Goal: Task Accomplishment & Management: Use online tool/utility

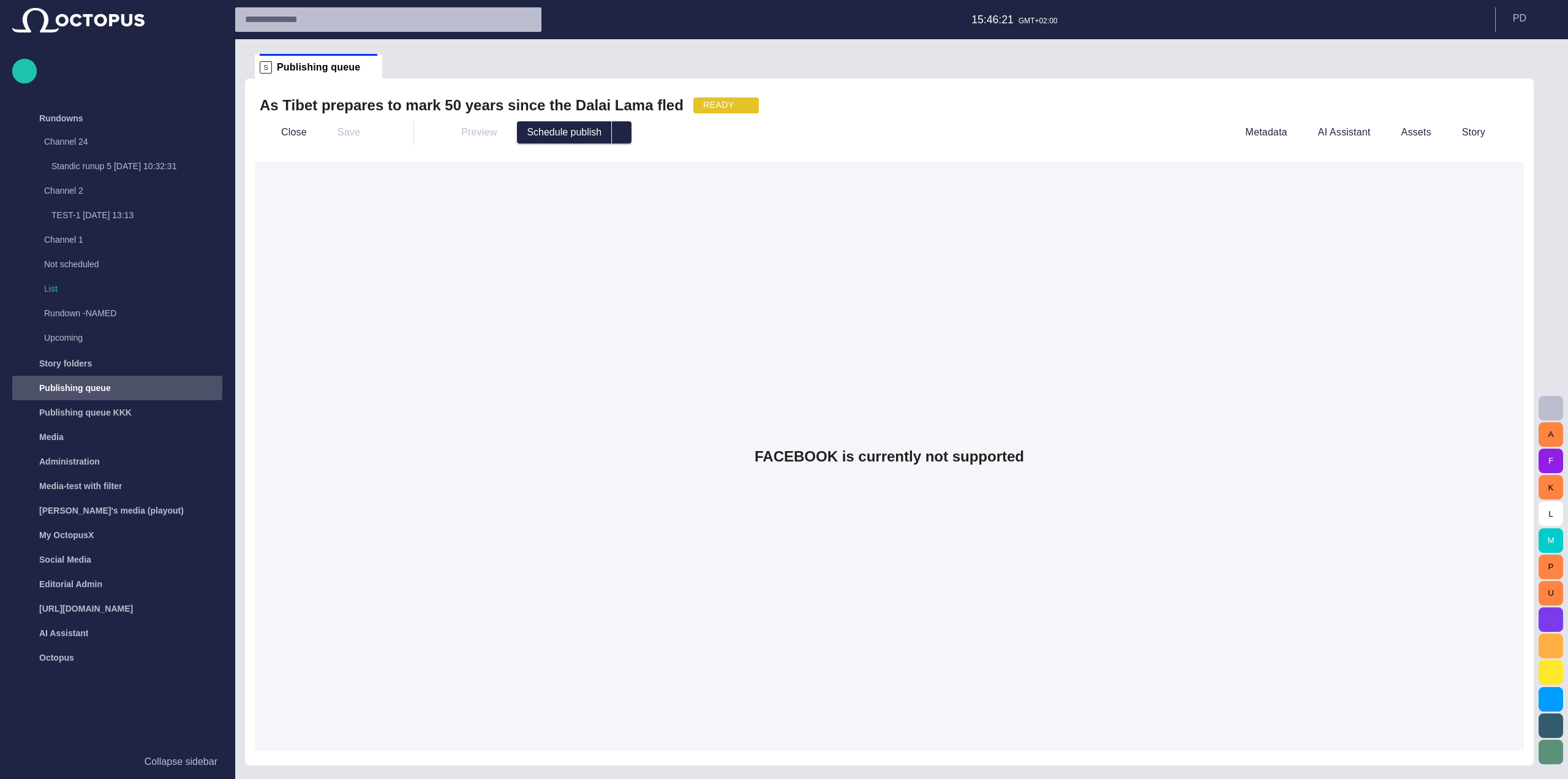
click at [693, 106] on div "READY" at bounding box center [726, 105] width 66 height 16
click at [689, 129] on span "DRAFT" at bounding box center [696, 125] width 55 height 15
click at [736, 133] on div "Preview Schedule publish" at bounding box center [824, 133] width 780 height 22
click at [738, 111] on span "button" at bounding box center [743, 105] width 10 height 10
click at [682, 112] on div at bounding box center [784, 389] width 1568 height 779
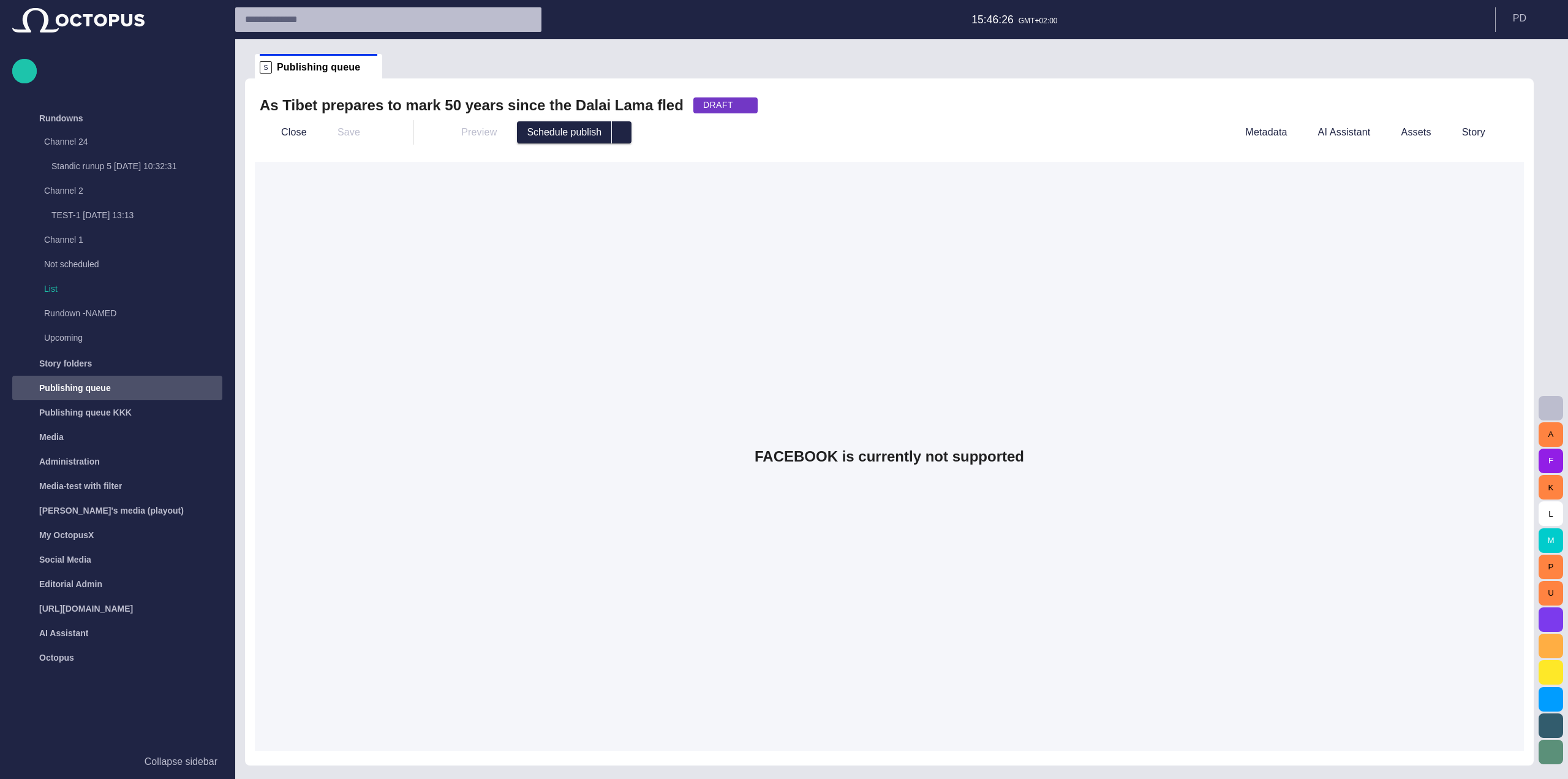
click at [693, 107] on div "DRAFT" at bounding box center [725, 105] width 64 height 16
click at [682, 174] on span "APPROVED" at bounding box center [696, 172] width 55 height 15
click at [693, 102] on div "APPROVED" at bounding box center [735, 105] width 85 height 16
click at [682, 133] on li "DRAFT" at bounding box center [688, 125] width 85 height 24
drag, startPoint x: 901, startPoint y: 114, endPoint x: 970, endPoint y: 110, distance: 69.1
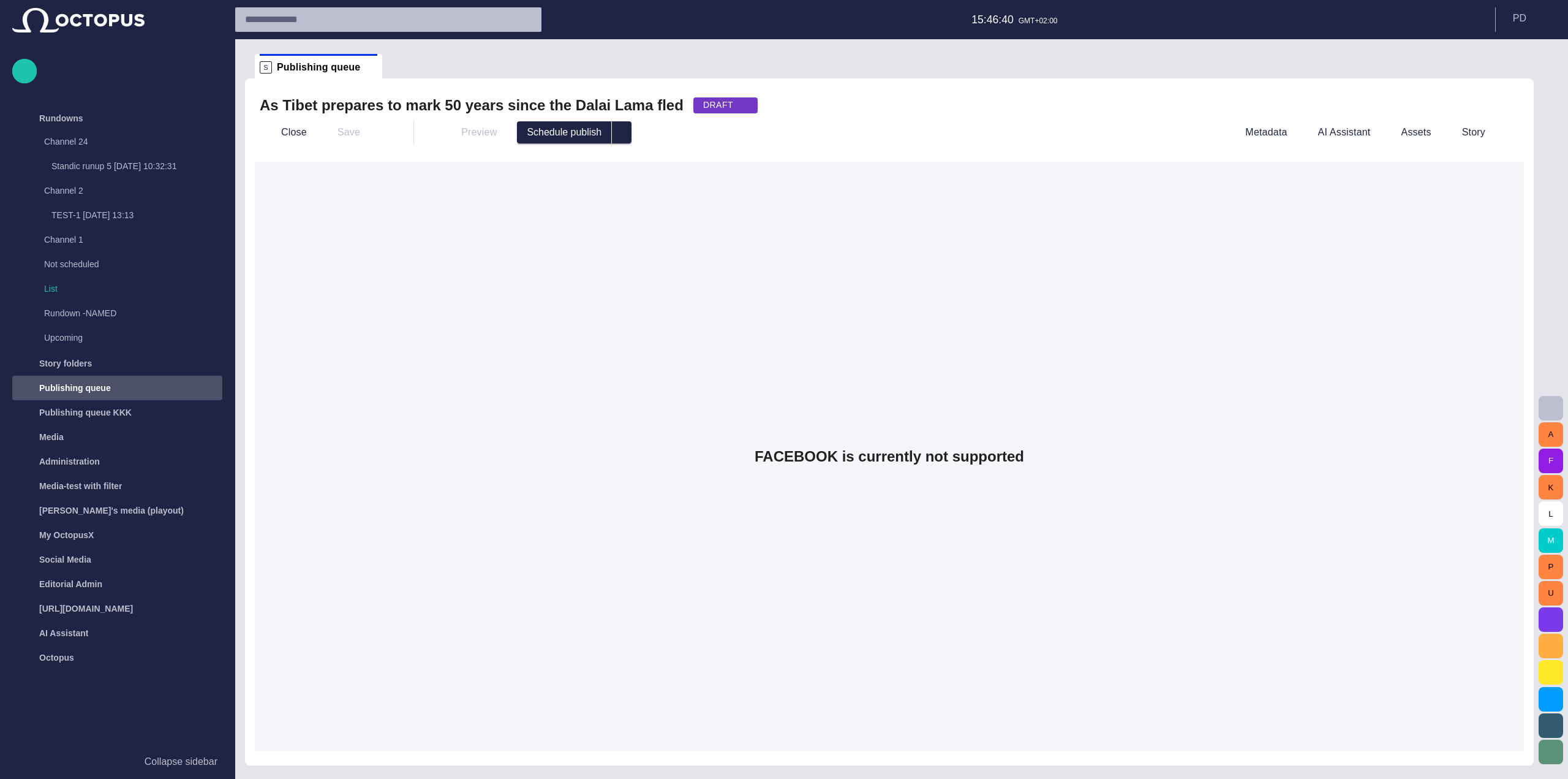
click at [905, 114] on div "As Tibet prepares to mark 50 years since the [PERSON_NAME] fled DRAFT" at bounding box center [889, 105] width 1259 height 20
click at [1525, 21] on p "P D" at bounding box center [1520, 18] width 13 height 15
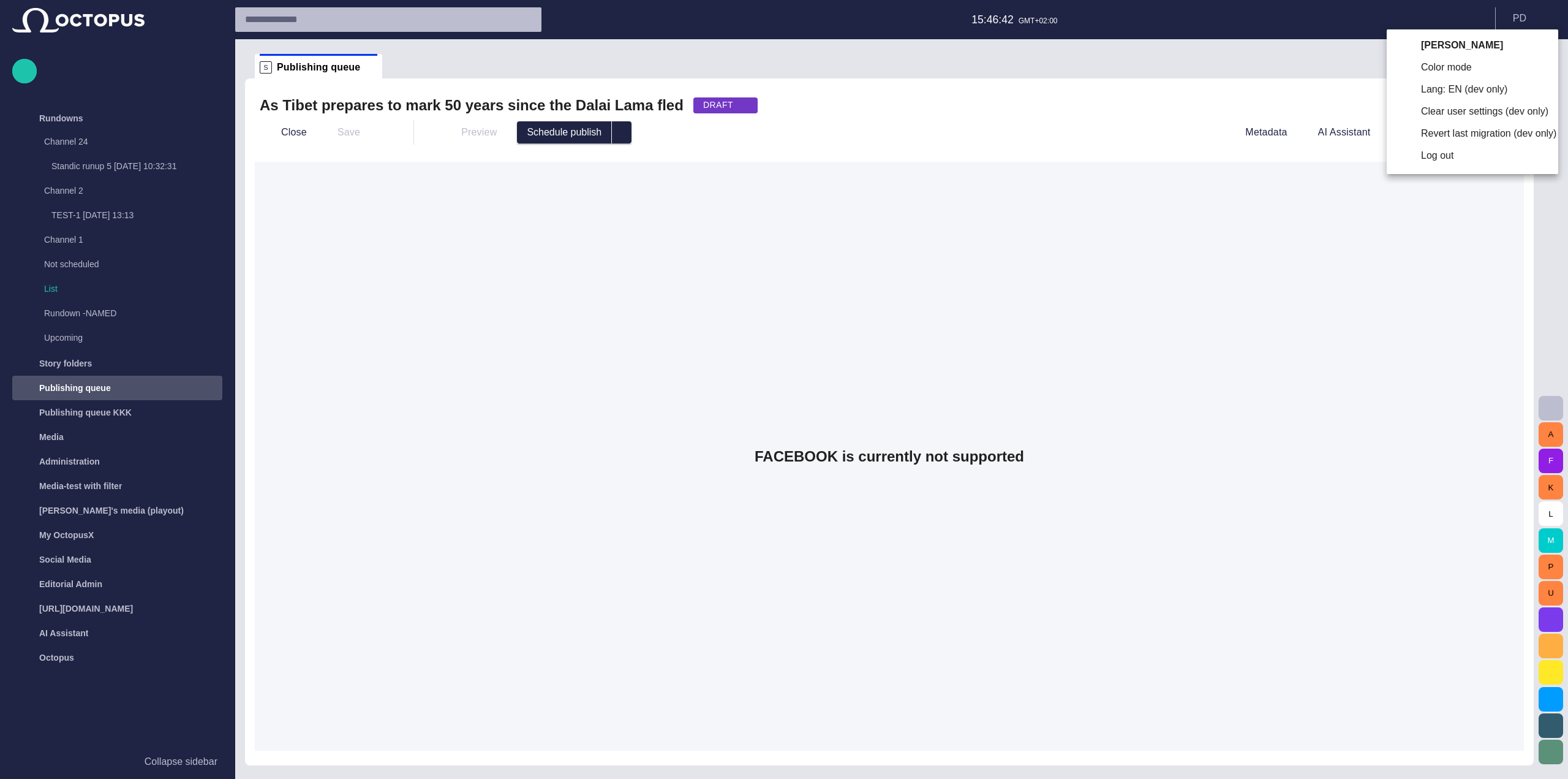
drag, startPoint x: 1525, startPoint y: 21, endPoint x: 1447, endPoint y: 88, distance: 102.8
click at [1447, 88] on body "Story Rundown Rundowns Channel 24 Standic runup 5 [DATE] 10:32:31 Channel 2 TES…" at bounding box center [784, 389] width 1568 height 779
click at [1447, 88] on li "Lang: EN (dev only)" at bounding box center [1472, 89] width 172 height 22
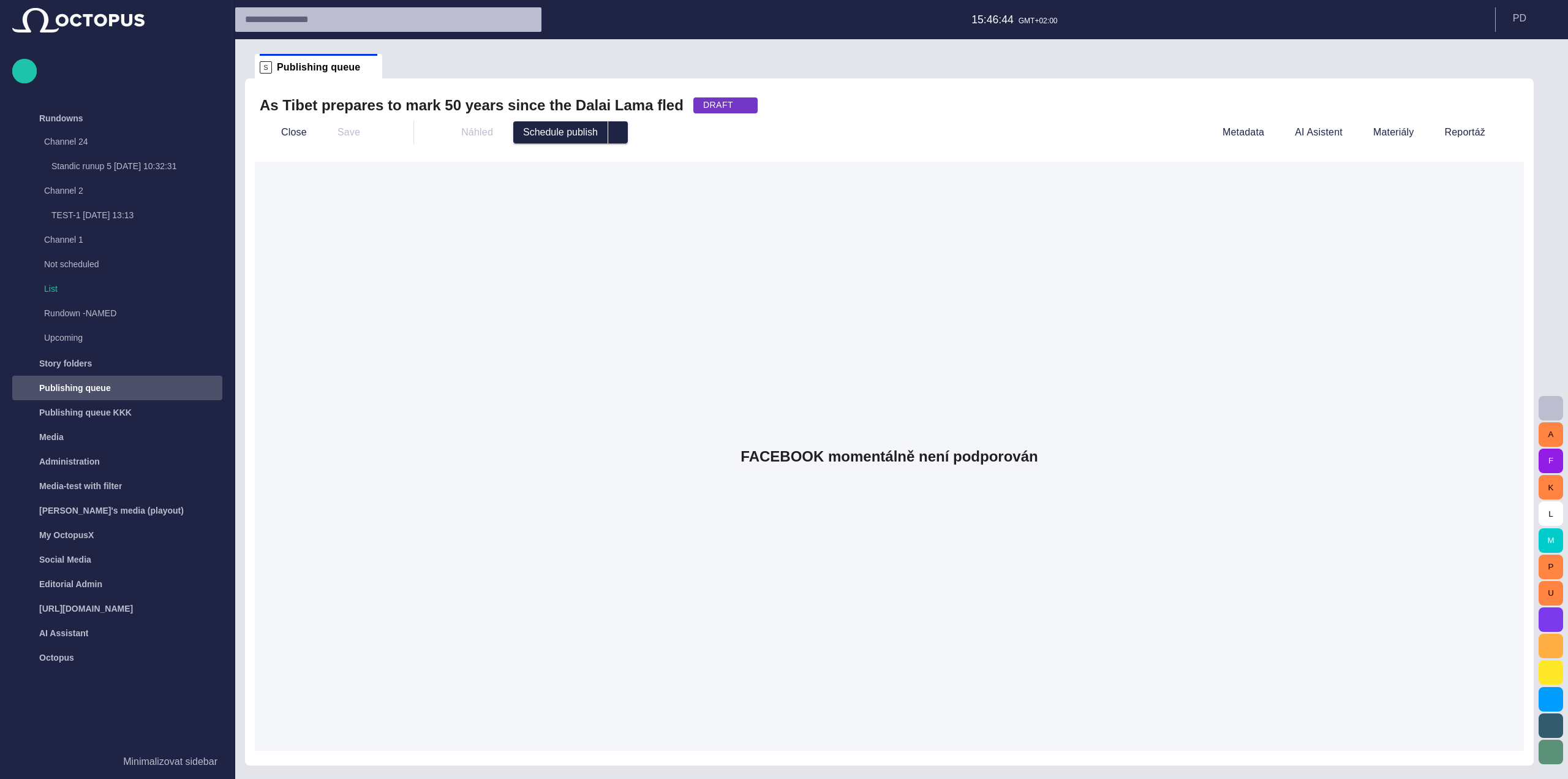
click at [854, 116] on div "As Tibet prepares to mark 50 years since the [PERSON_NAME] fled DRAFT" at bounding box center [889, 105] width 1259 height 24
